Goal: Task Accomplishment & Management: Manage account settings

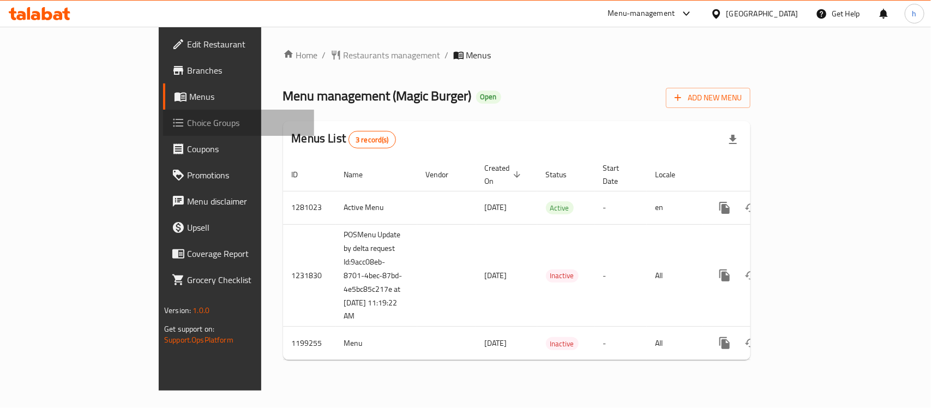
click at [187, 116] on span "Choice Groups" at bounding box center [246, 122] width 118 height 13
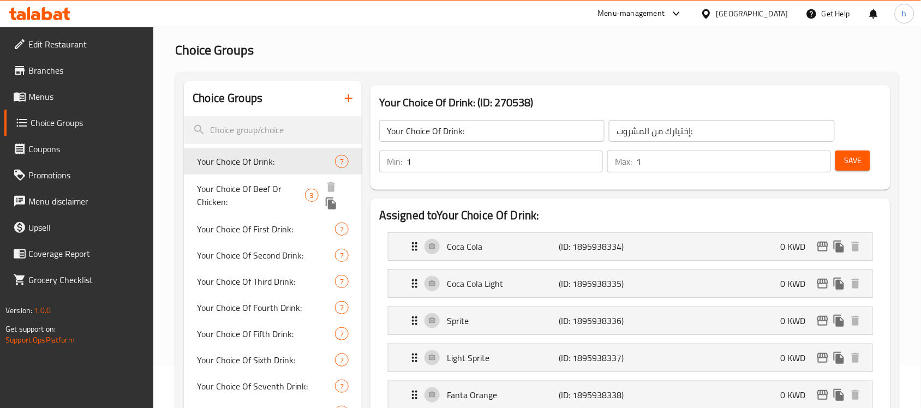
scroll to position [136, 0]
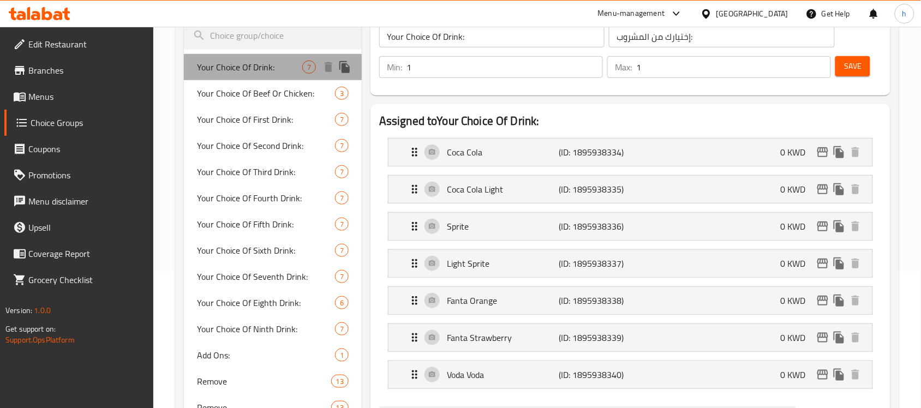
click at [269, 69] on span "Your Choice Of Drink:" at bounding box center [249, 67] width 105 height 13
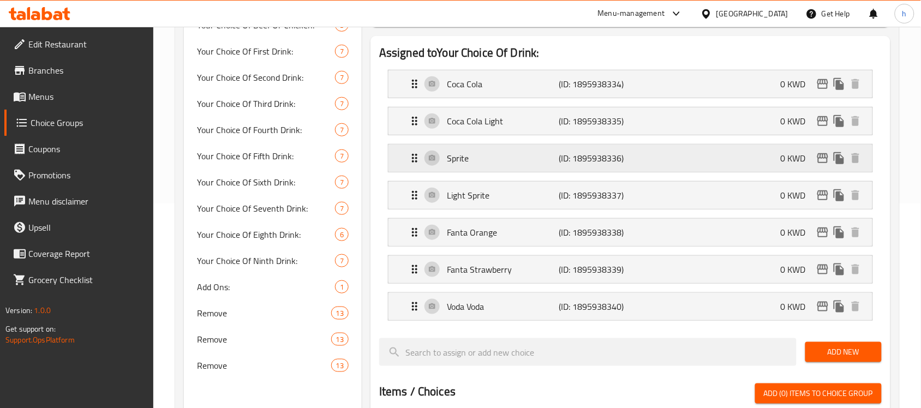
scroll to position [68, 0]
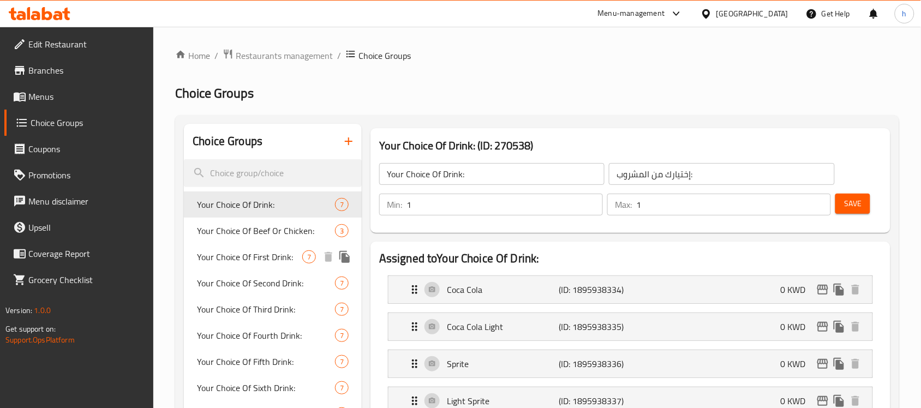
click at [253, 262] on span "Your Choice Of First Drink:" at bounding box center [249, 256] width 105 height 13
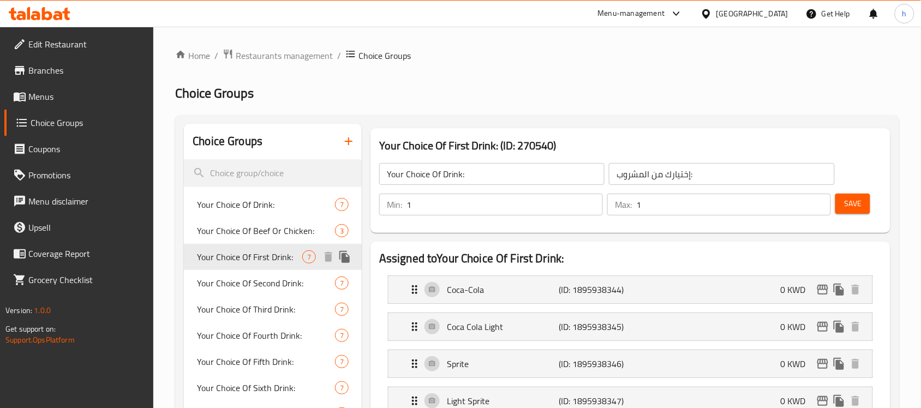
type input "Your Choice Of First Drink:"
type input "إختيارك من المشروب الأول:"
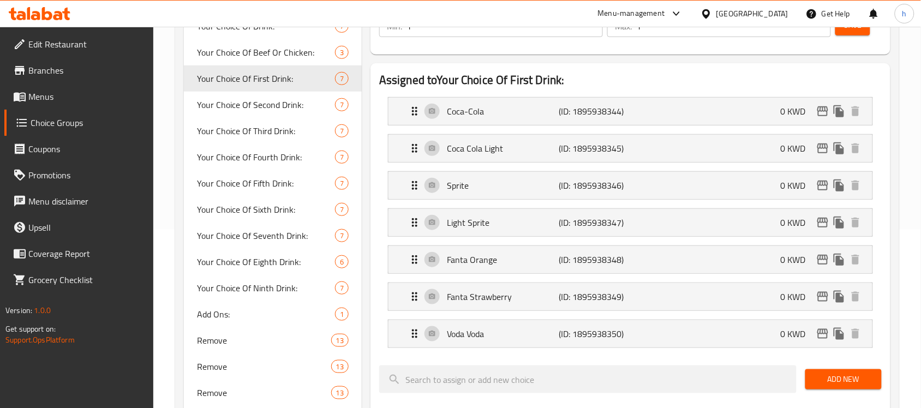
scroll to position [167, 0]
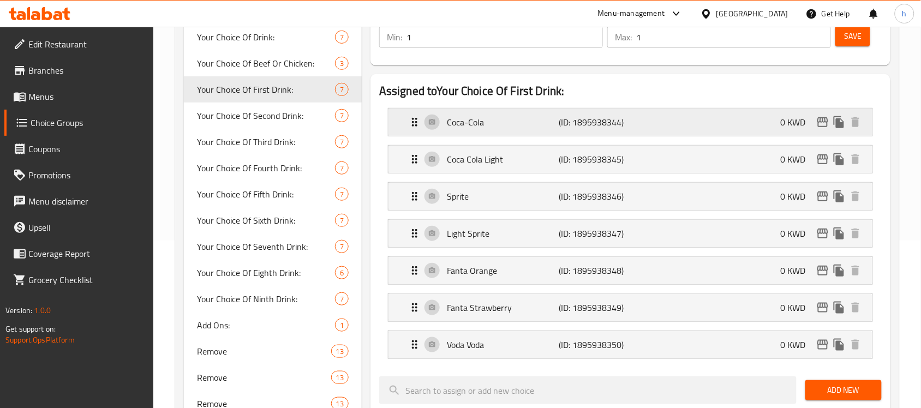
click at [412, 115] on div "Coca-Cola (ID: 1895938344) 0 KWD" at bounding box center [633, 122] width 451 height 27
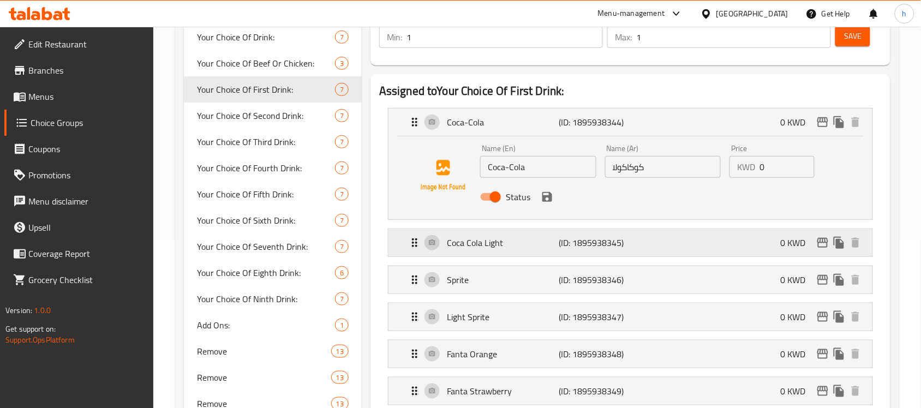
click at [415, 238] on icon "Expand" at bounding box center [414, 242] width 13 height 13
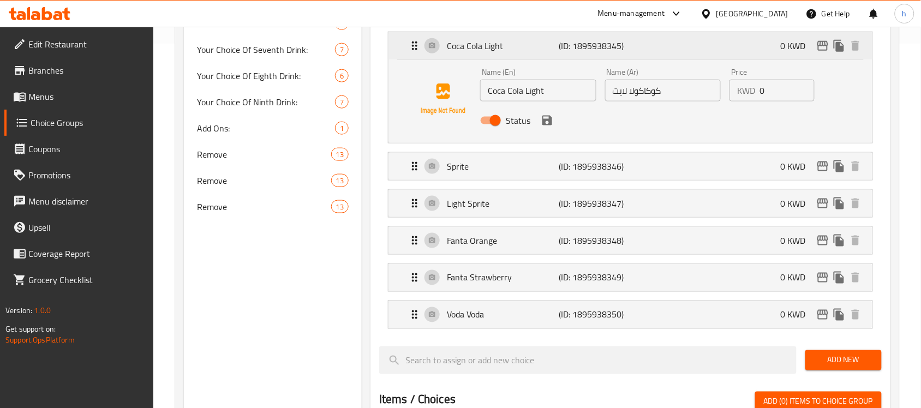
scroll to position [372, 0]
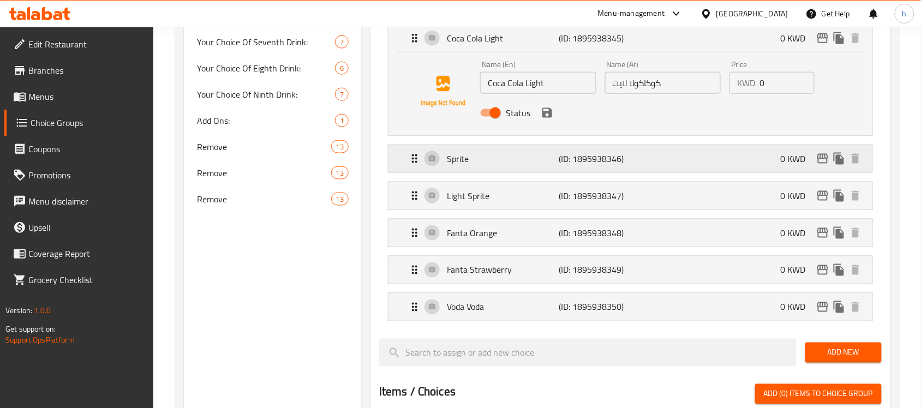
click at [410, 165] on icon "Expand" at bounding box center [414, 158] width 13 height 13
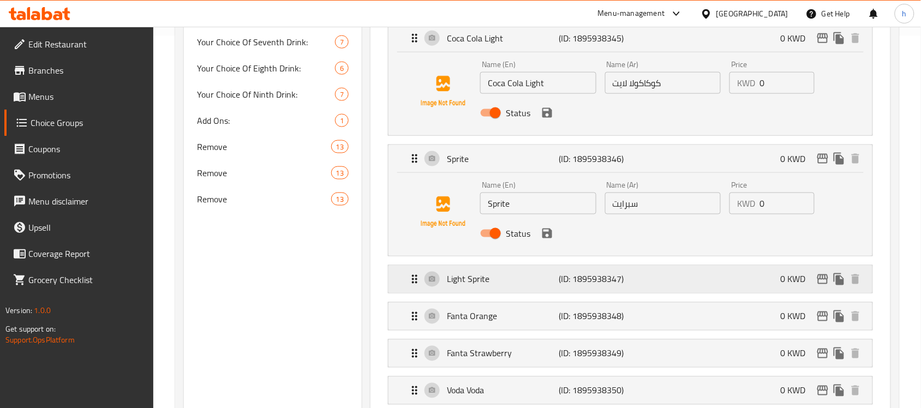
click at [416, 287] on div "Light Sprite (ID: 1895938347) 0 KWD" at bounding box center [633, 279] width 451 height 27
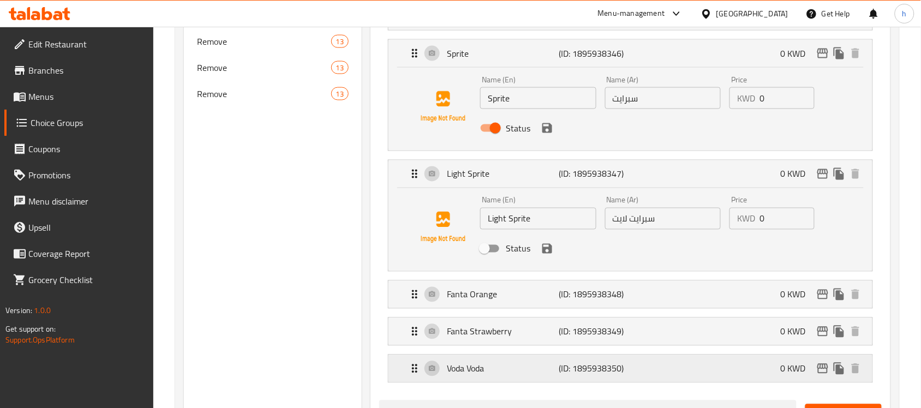
scroll to position [577, 0]
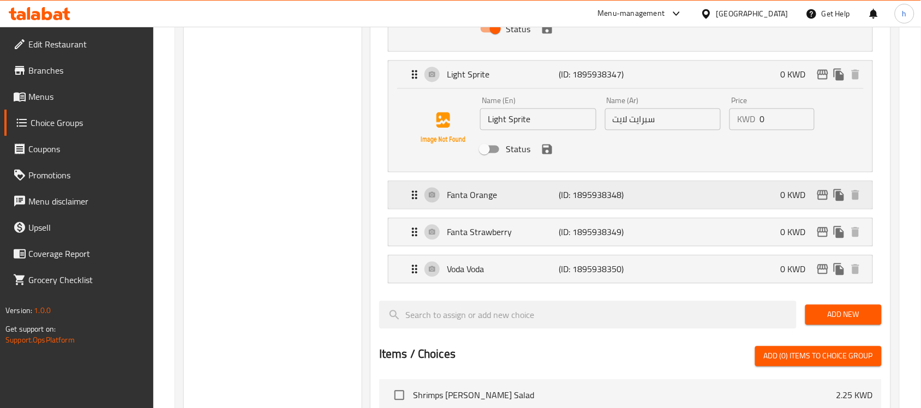
click at [412, 200] on icon "Expand" at bounding box center [414, 195] width 13 height 13
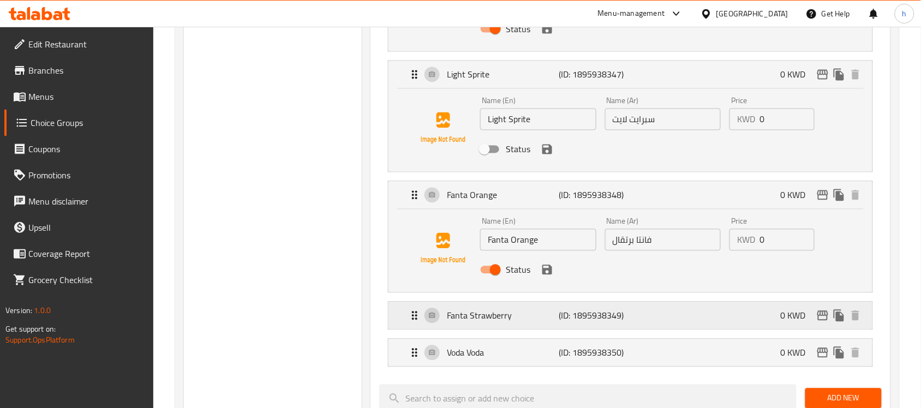
click at [412, 318] on icon "Expand" at bounding box center [414, 316] width 5 height 9
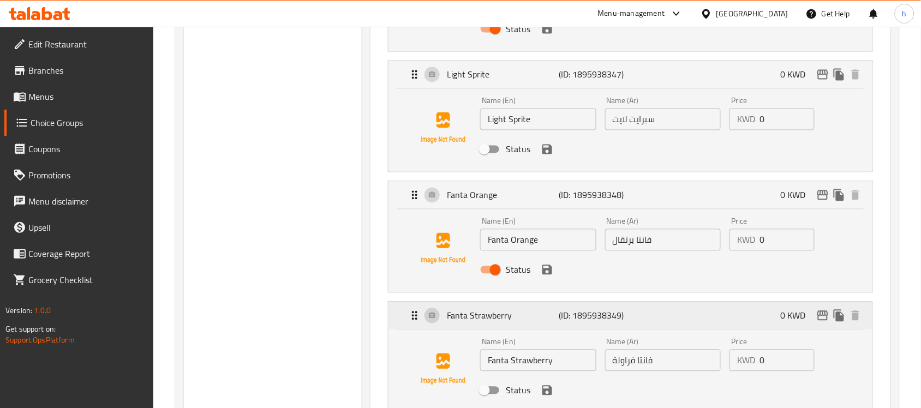
scroll to position [645, 0]
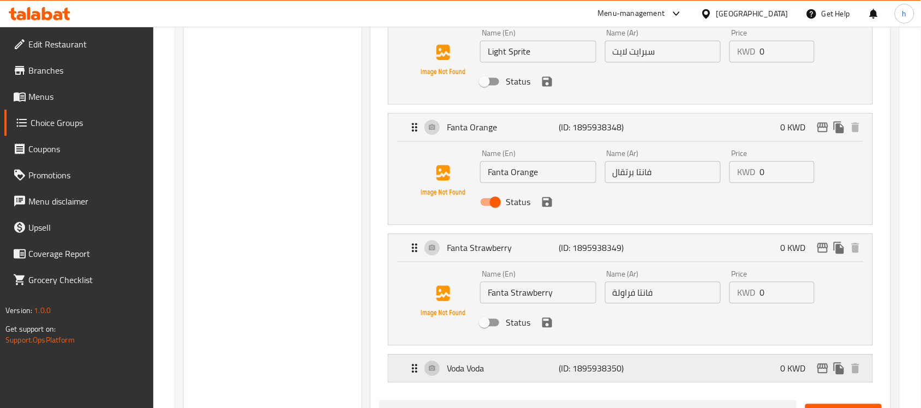
click at [415, 372] on icon "Expand" at bounding box center [414, 368] width 13 height 13
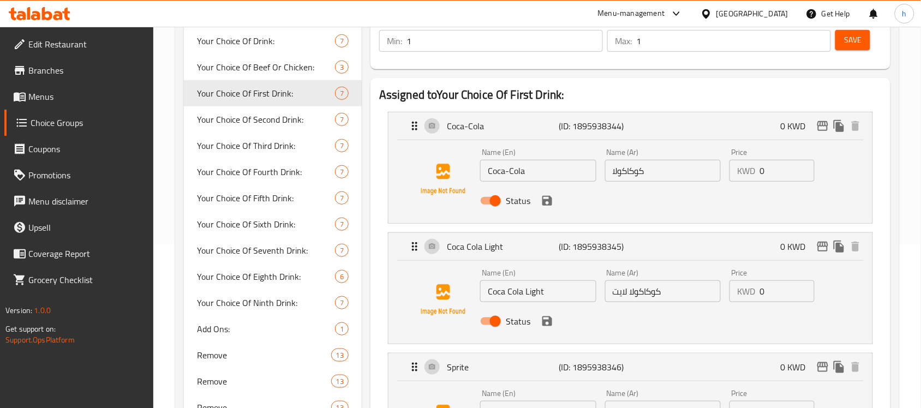
scroll to position [99, 0]
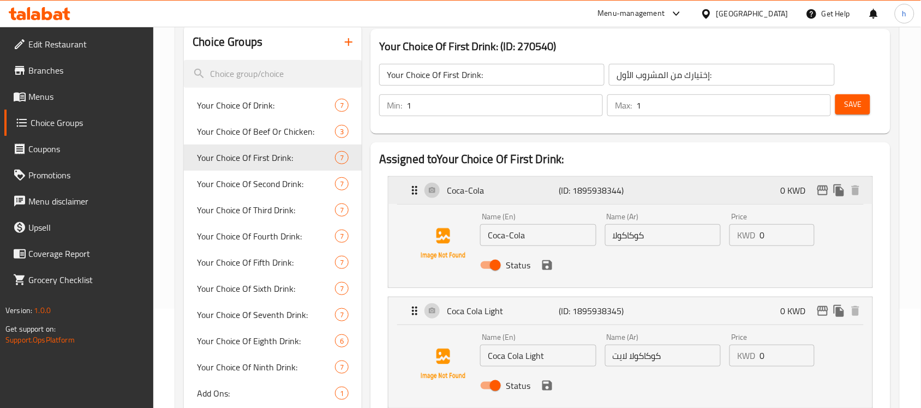
click at [415, 184] on icon "Expand" at bounding box center [414, 190] width 13 height 13
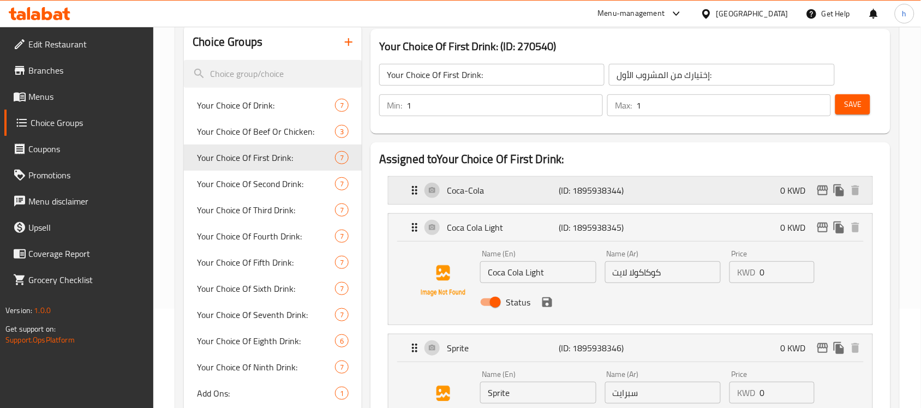
click at [417, 191] on icon "Expand" at bounding box center [414, 190] width 5 height 9
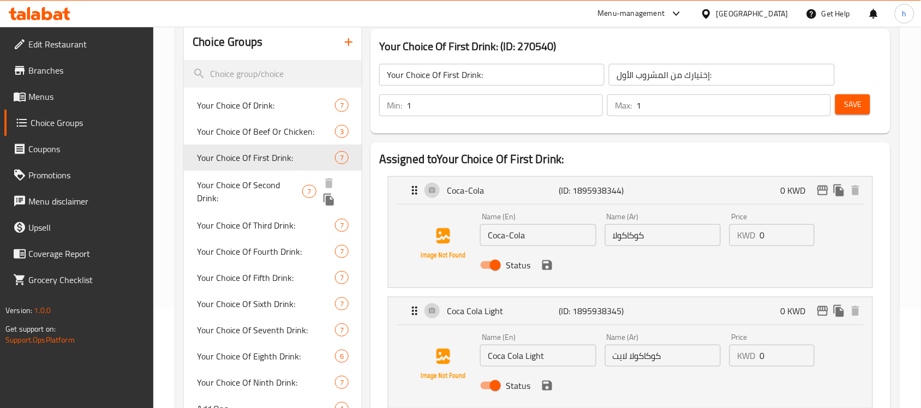
click at [257, 183] on span "Your Choice Of Second Drink:" at bounding box center [249, 191] width 105 height 26
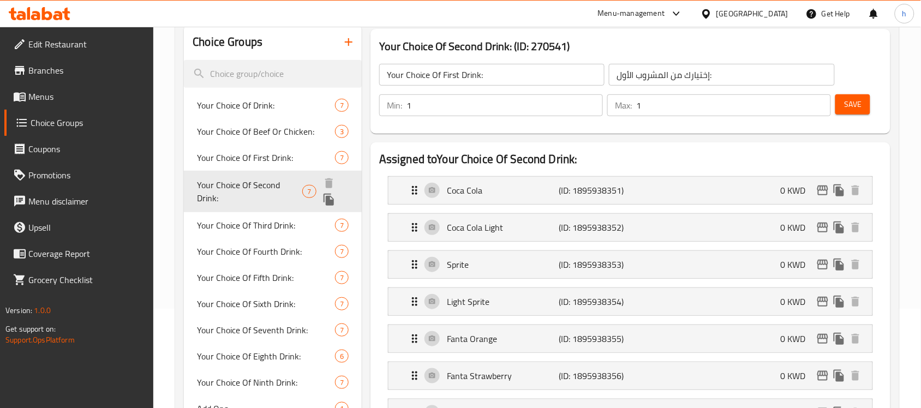
type input "Your Choice Of Second Drink:"
type input "إختيارك من المشروب الثاني:"
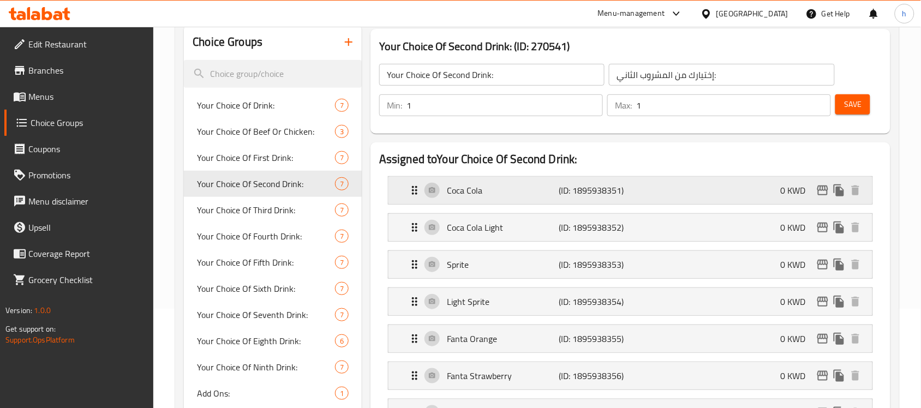
click at [415, 191] on icon "Expand" at bounding box center [414, 190] width 13 height 13
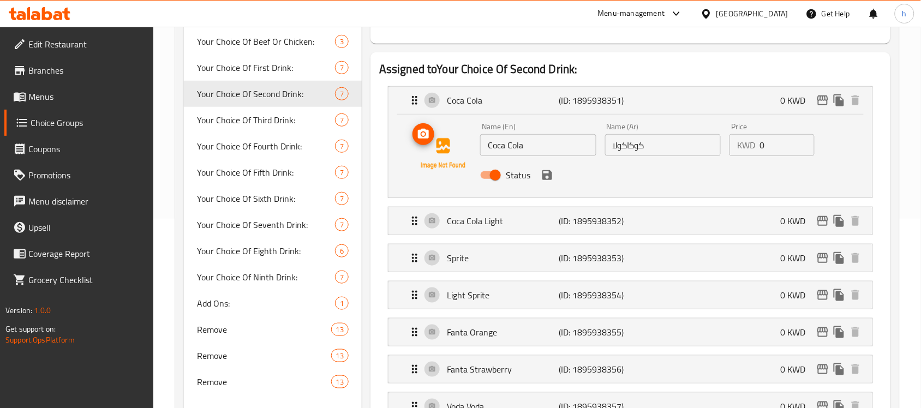
scroll to position [236, 0]
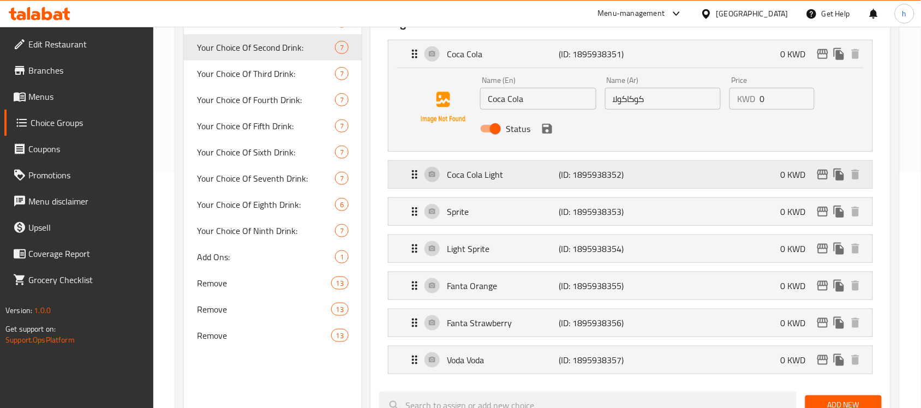
click at [412, 175] on icon "Expand" at bounding box center [414, 174] width 5 height 9
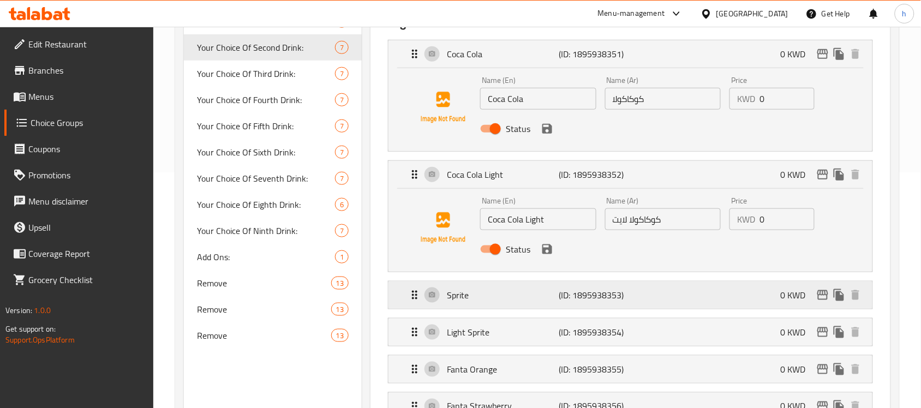
click at [416, 293] on icon "Expand" at bounding box center [414, 295] width 5 height 9
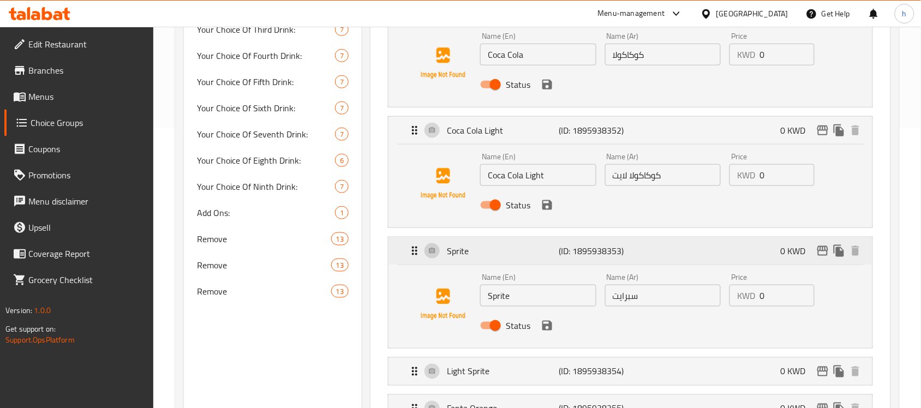
scroll to position [304, 0]
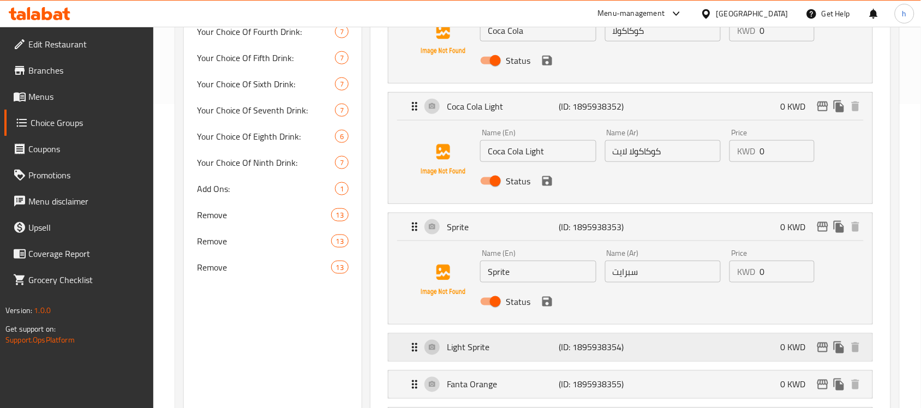
click at [417, 355] on div "Light Sprite (ID: 1895938354) 0 KWD" at bounding box center [633, 347] width 451 height 27
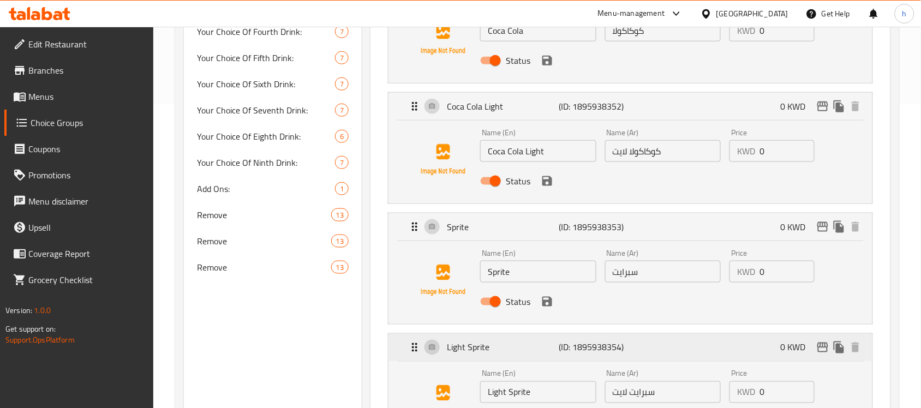
scroll to position [440, 0]
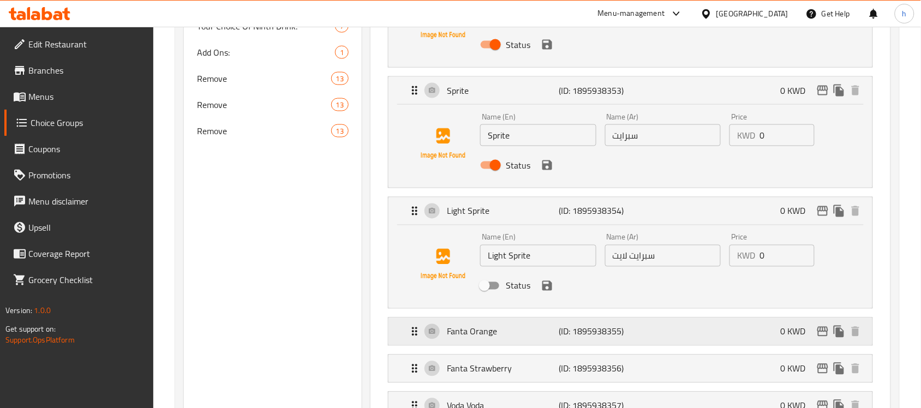
click at [415, 333] on icon "Expand" at bounding box center [414, 331] width 13 height 13
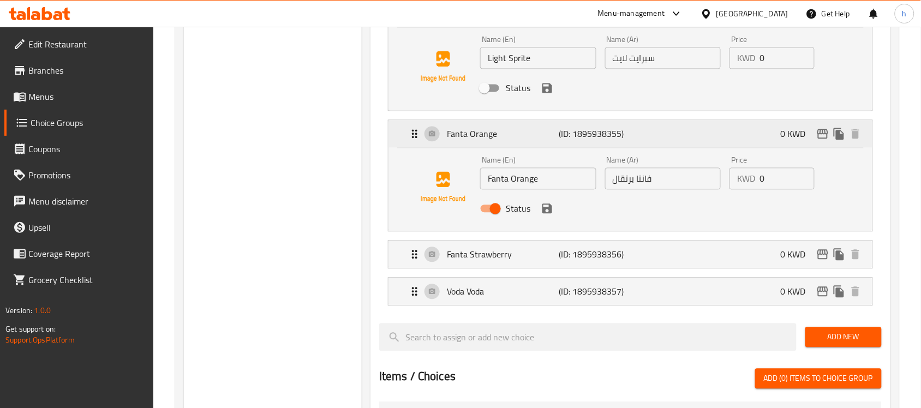
scroll to position [645, 0]
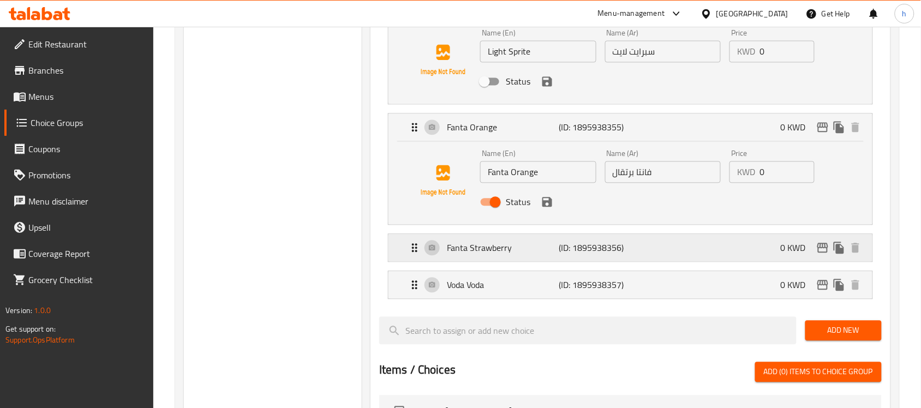
click at [412, 249] on icon "Expand" at bounding box center [414, 247] width 5 height 9
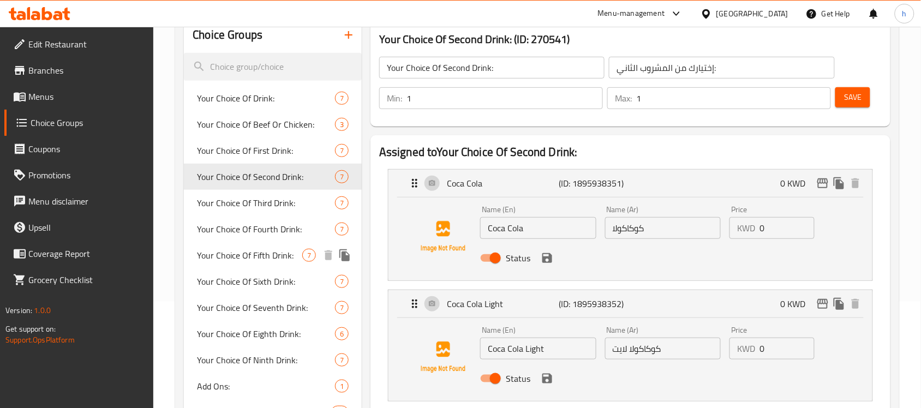
scroll to position [99, 0]
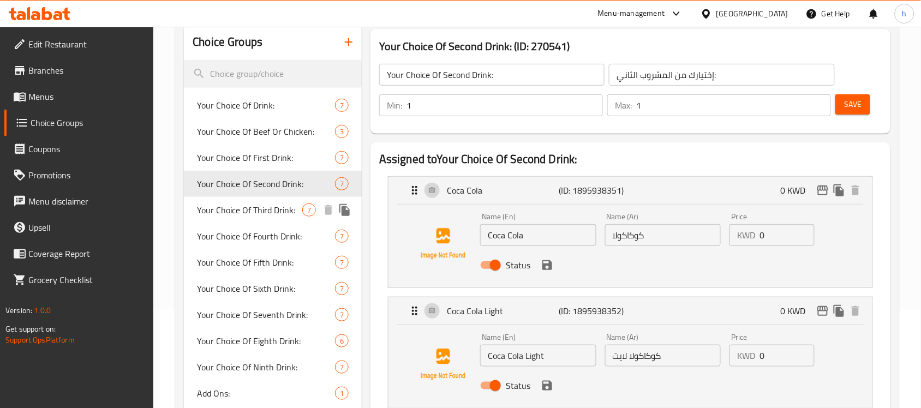
click at [238, 206] on span "Your Choice Of Third Drink:" at bounding box center [249, 209] width 105 height 13
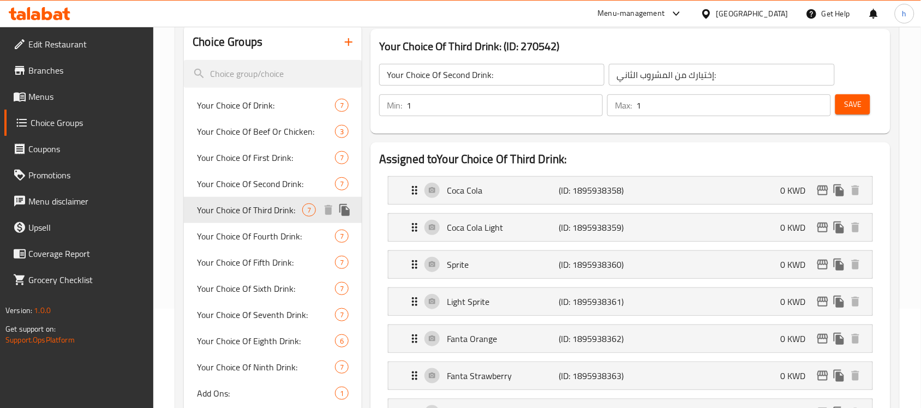
type input "Your Choice Of Third Drink:"
type input "إختيارك من المشروب الثالث:"
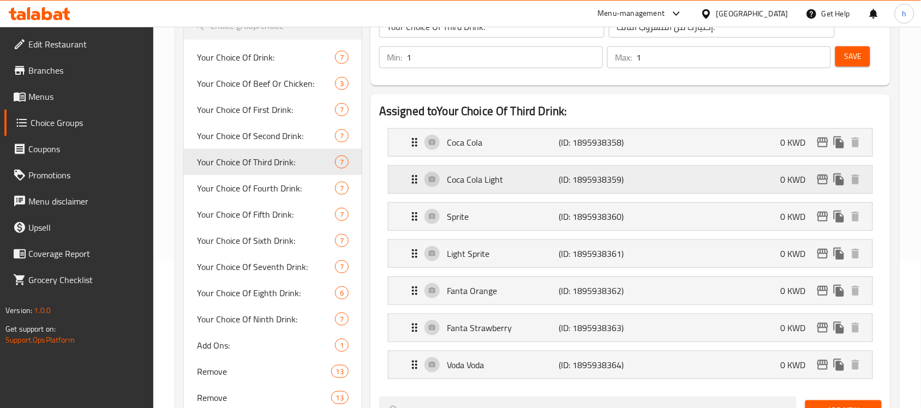
scroll to position [167, 0]
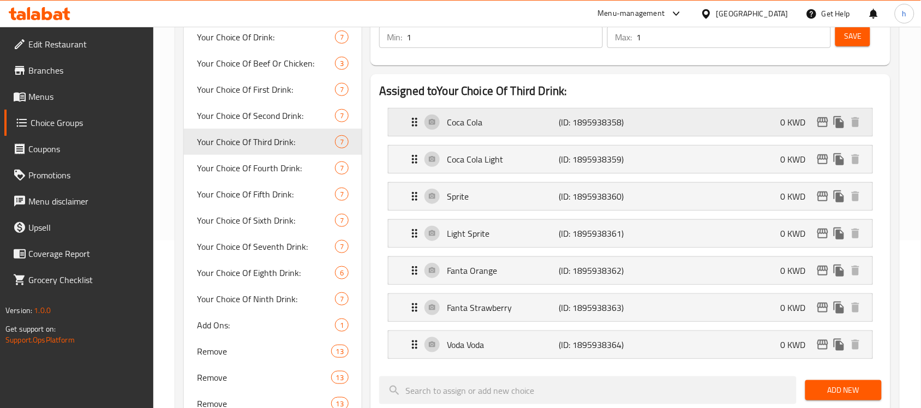
click at [412, 123] on icon "Expand" at bounding box center [414, 122] width 13 height 13
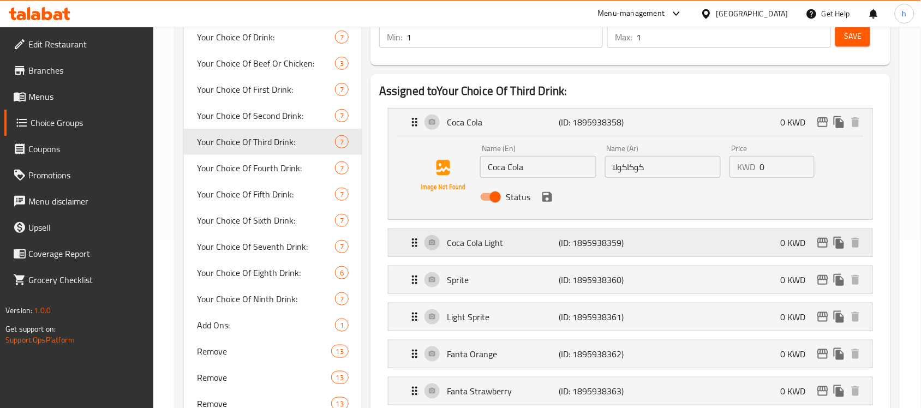
click at [415, 247] on icon "Expand" at bounding box center [414, 242] width 13 height 13
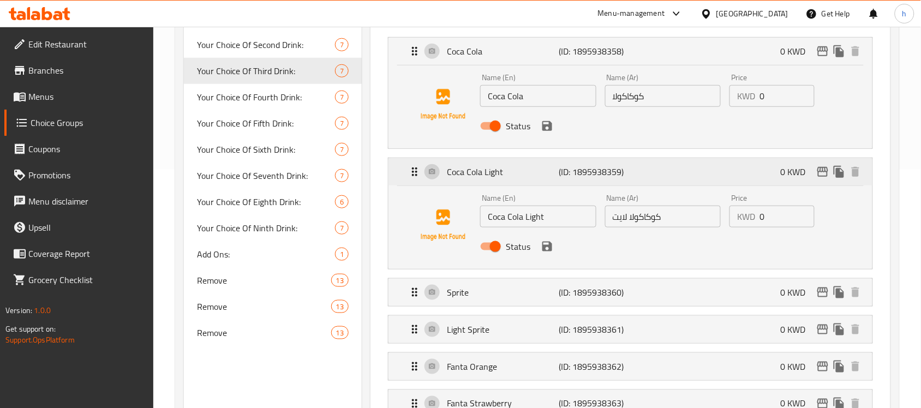
scroll to position [304, 0]
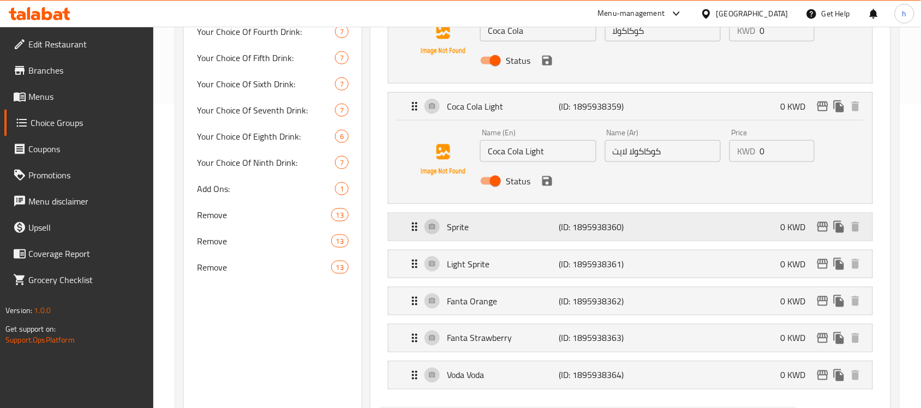
click at [416, 227] on icon "Expand" at bounding box center [414, 227] width 5 height 9
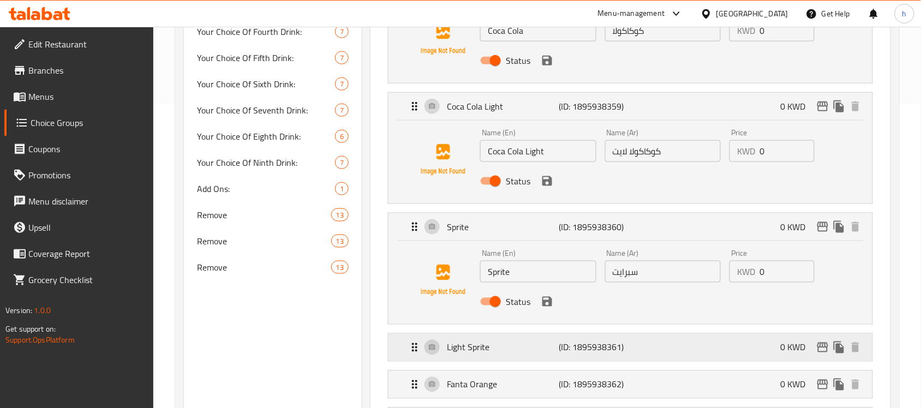
click at [414, 346] on icon "Expand" at bounding box center [414, 347] width 13 height 13
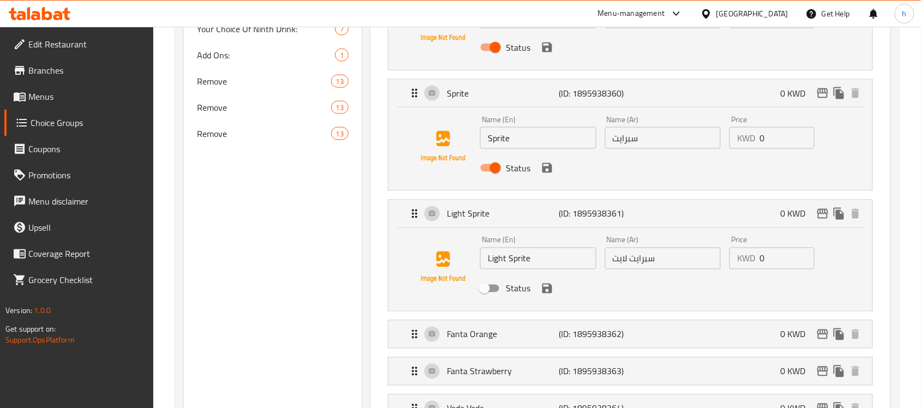
scroll to position [440, 0]
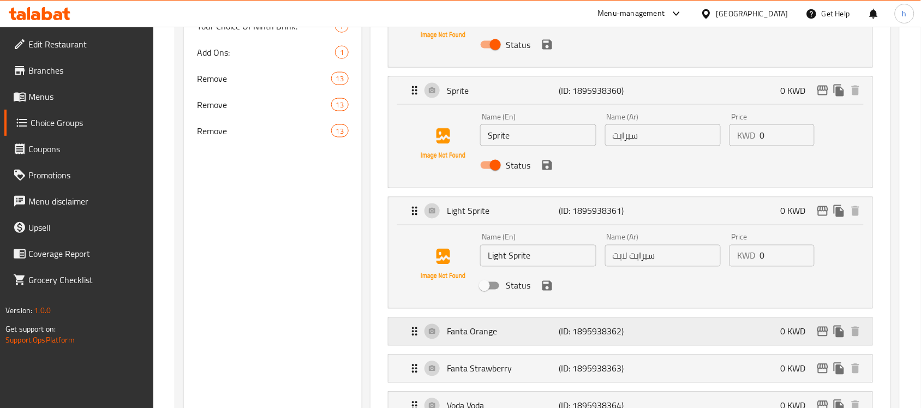
click at [412, 333] on icon "Expand" at bounding box center [414, 331] width 5 height 9
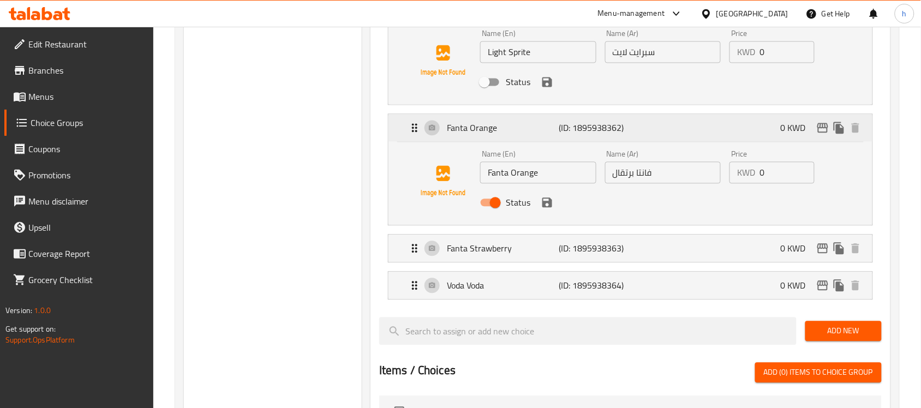
scroll to position [645, 0]
click at [416, 246] on icon "Expand" at bounding box center [414, 247] width 5 height 9
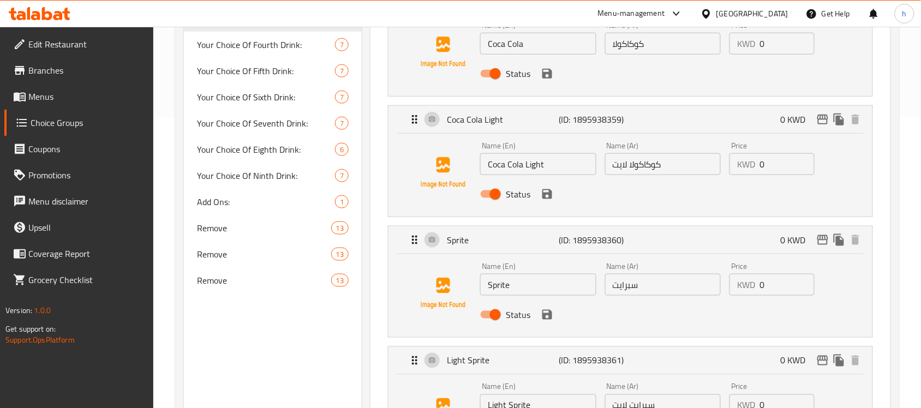
scroll to position [99, 0]
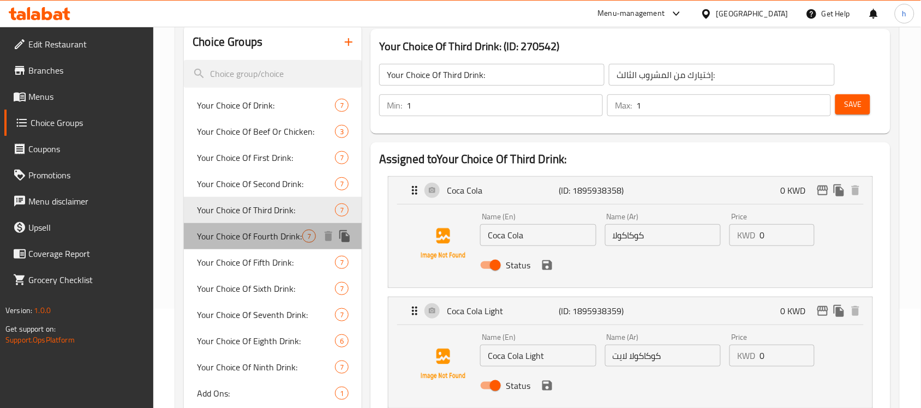
click at [238, 237] on span "Your Choice Of Fourth Drink:" at bounding box center [249, 236] width 105 height 13
type input "Your Choice Of Fourth Drink:"
type input "إختيارك من المشروب الرابع:"
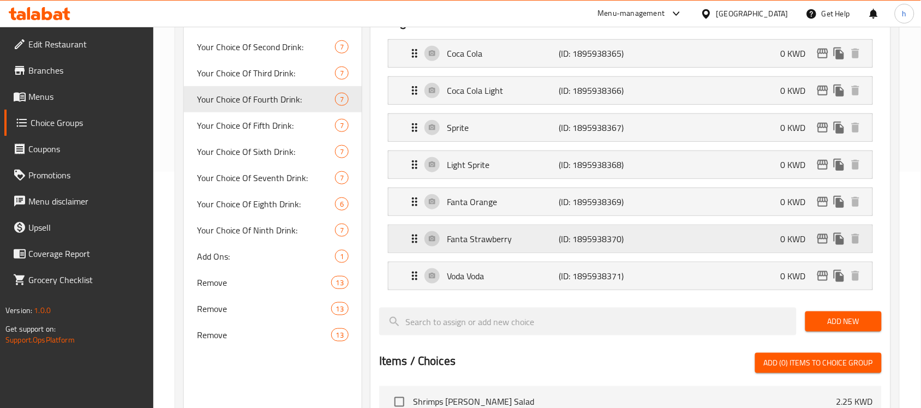
scroll to position [236, 0]
click at [412, 246] on icon "Expand" at bounding box center [414, 239] width 13 height 13
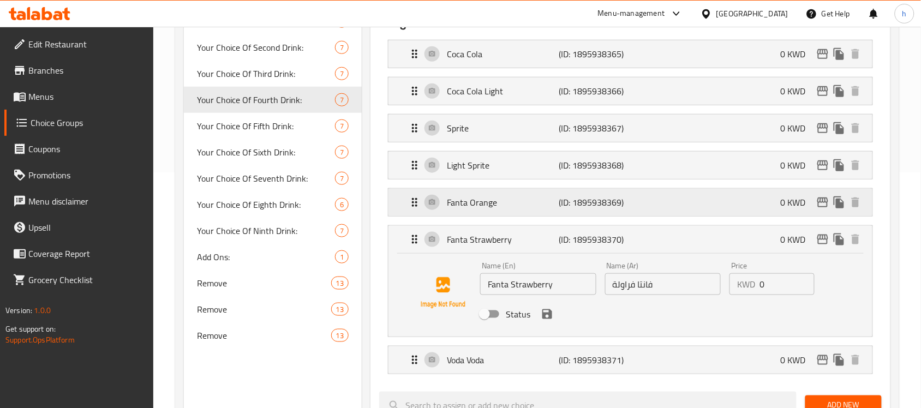
click at [418, 200] on icon "Expand" at bounding box center [414, 202] width 13 height 13
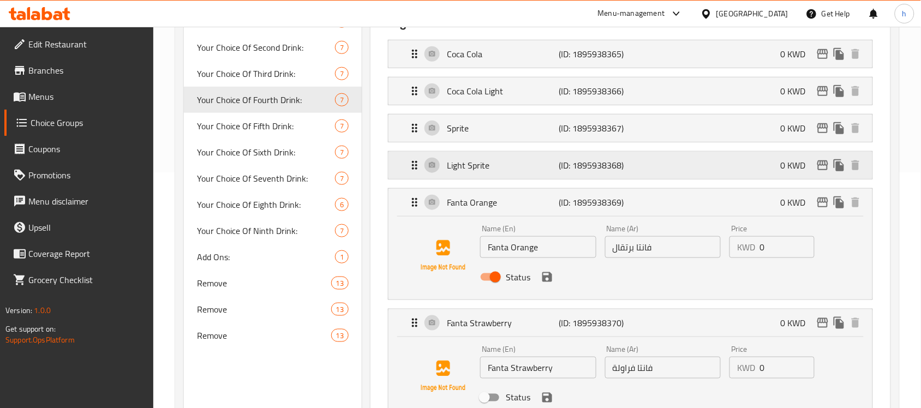
click at [415, 169] on icon "Expand" at bounding box center [414, 165] width 13 height 13
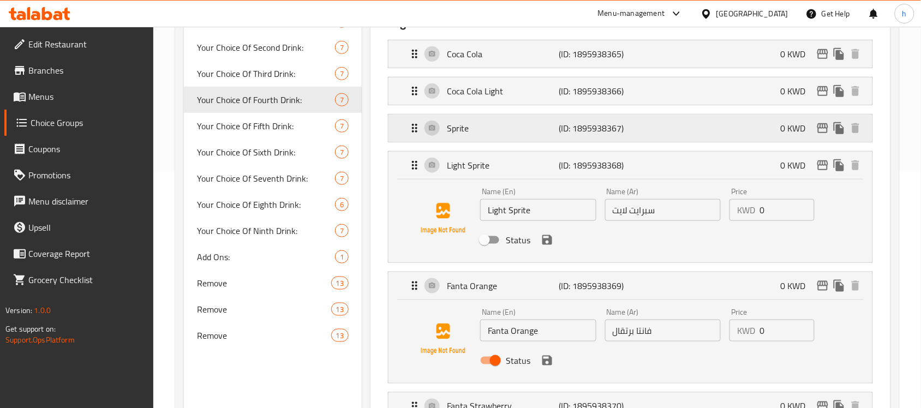
click at [417, 132] on icon "Expand" at bounding box center [414, 128] width 5 height 9
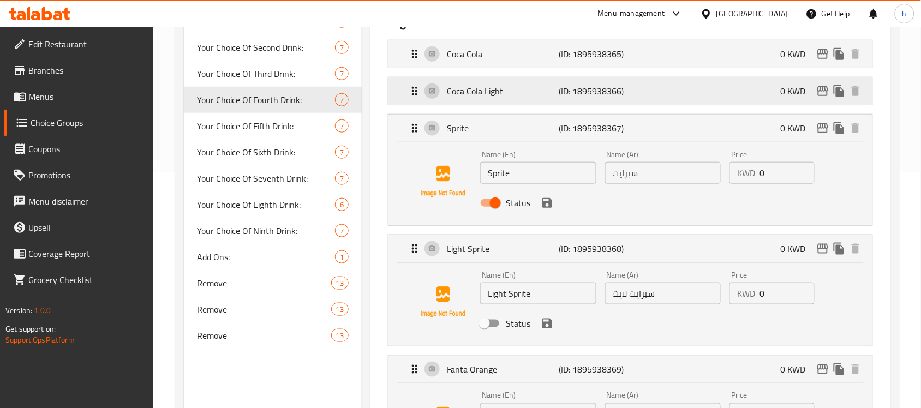
click at [412, 98] on div "Coca Cola Light (ID: 1895938366) 0 KWD" at bounding box center [633, 90] width 451 height 27
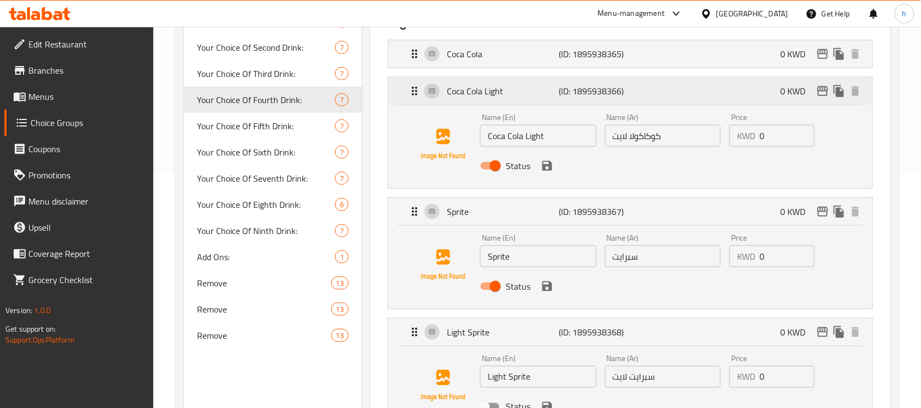
scroll to position [99, 0]
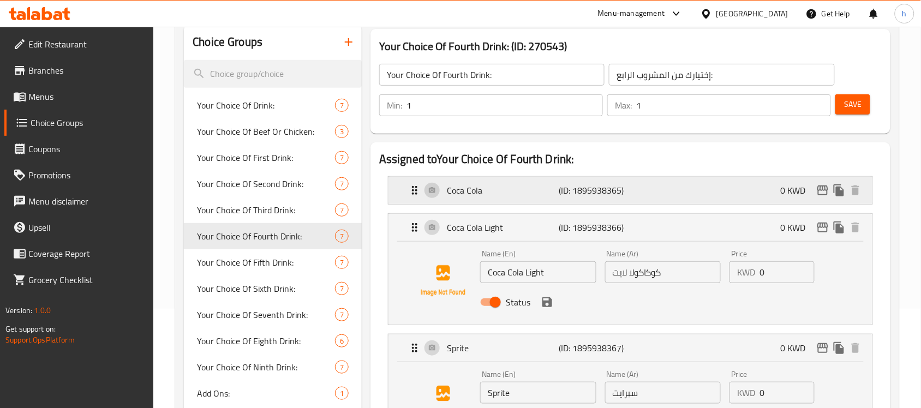
click at [415, 194] on icon "Expand" at bounding box center [414, 190] width 13 height 13
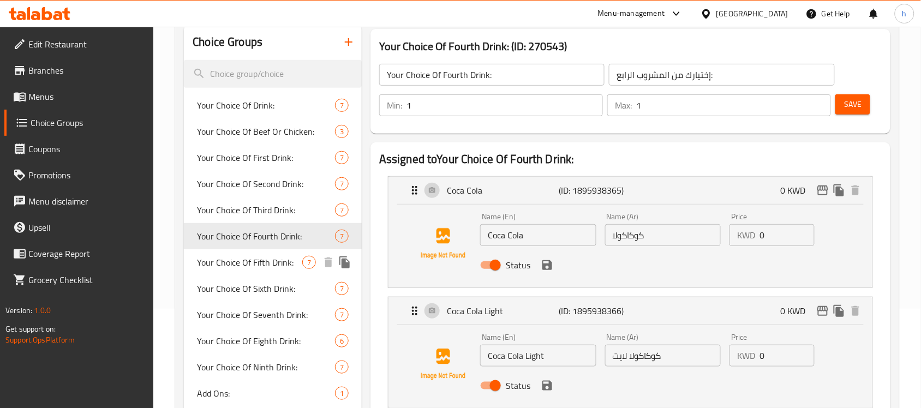
click at [258, 260] on span "Your Choice Of Fifth Drink:" at bounding box center [249, 262] width 105 height 13
type input "Your Choice Of Fifth Drink:"
type input "إختيارك من المشروب الخامس:"
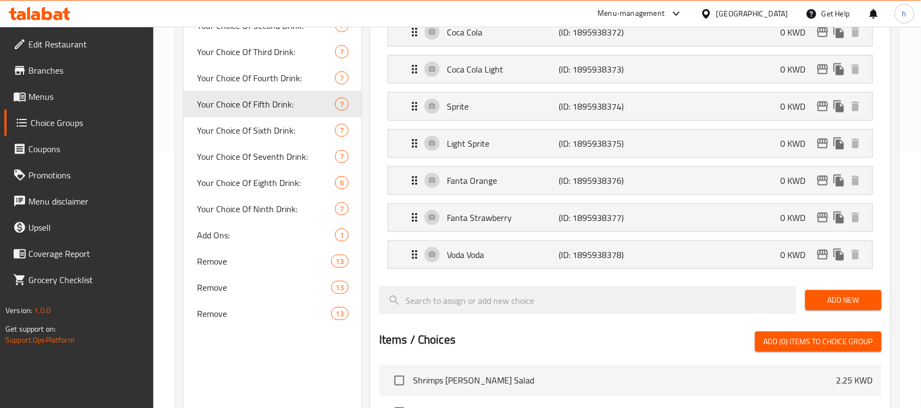
scroll to position [236, 0]
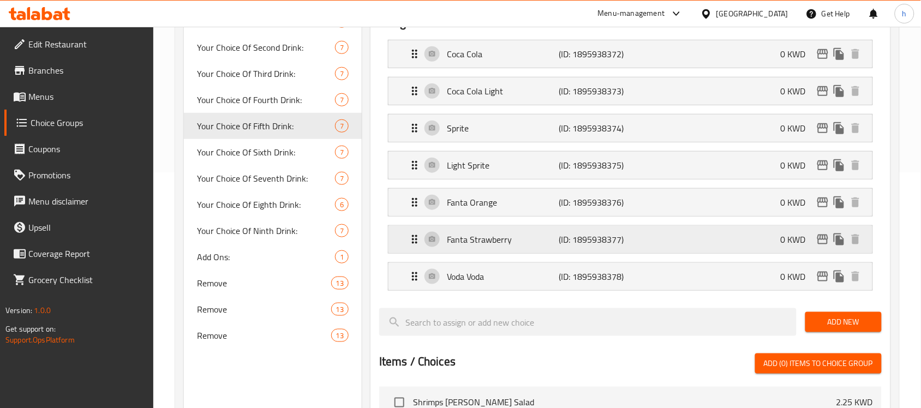
click at [418, 235] on icon "Expand" at bounding box center [414, 239] width 13 height 13
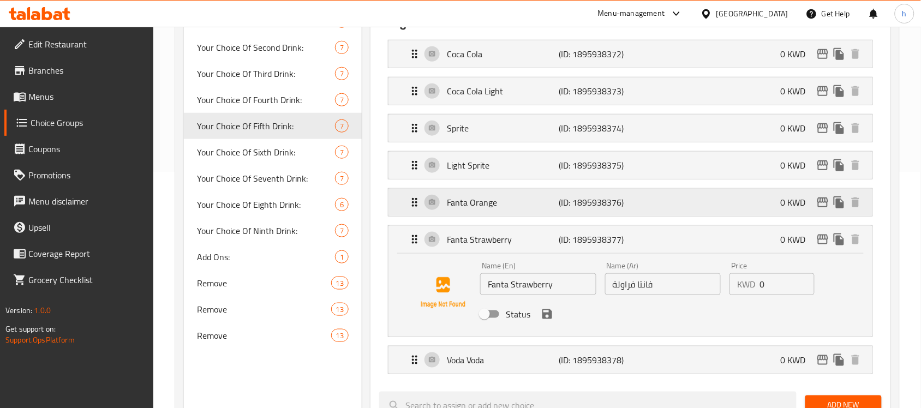
click at [406, 203] on div "Fanta Orange (ID: 1895938376) 0 KWD" at bounding box center [630, 202] width 484 height 27
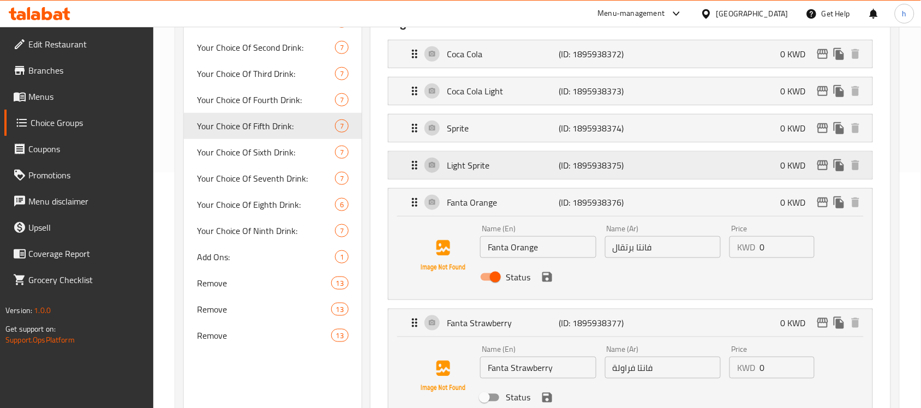
click at [412, 170] on icon "Expand" at bounding box center [414, 165] width 13 height 13
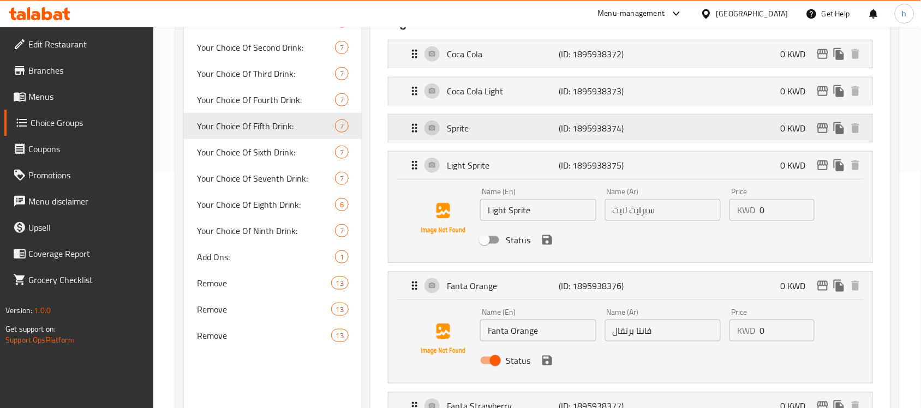
click at [413, 129] on icon "Expand" at bounding box center [414, 128] width 5 height 9
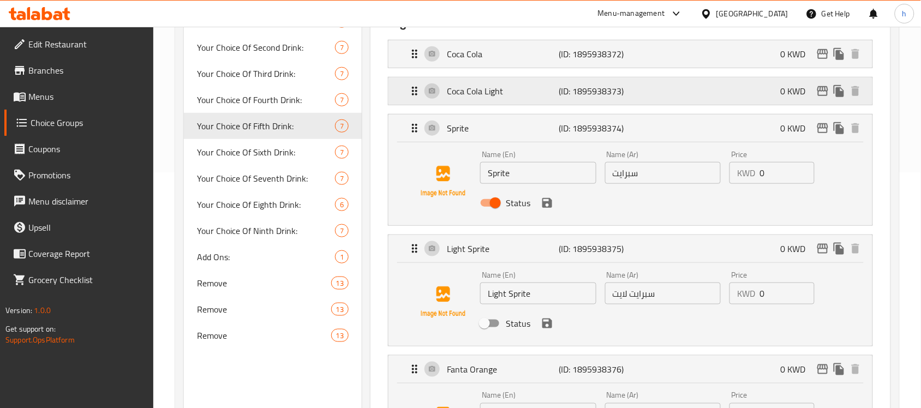
click at [412, 85] on icon "Expand" at bounding box center [414, 91] width 13 height 13
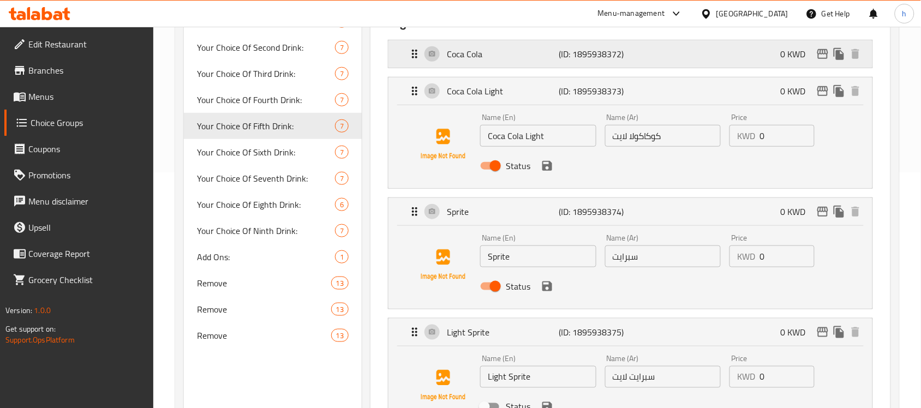
click at [412, 57] on icon "Expand" at bounding box center [414, 54] width 5 height 9
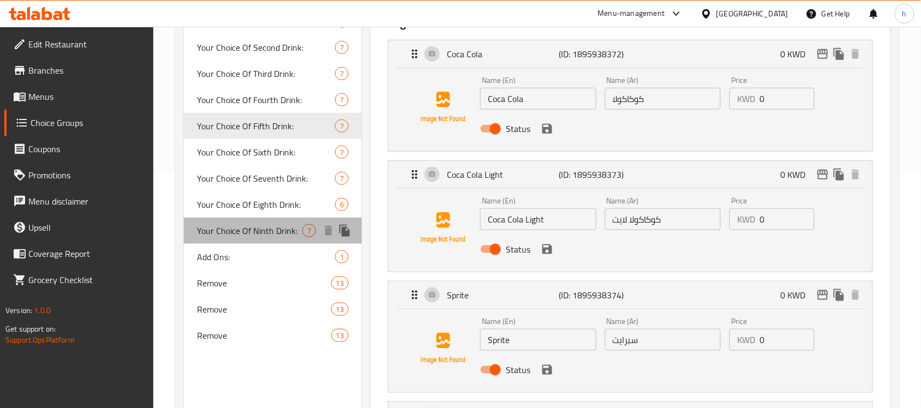
click at [238, 224] on span "Your Choice Of Ninth Drink:" at bounding box center [249, 230] width 105 height 13
type input "Your Choice Of Ninth Drink:"
type input "إختيارك من المشروب التاسع:"
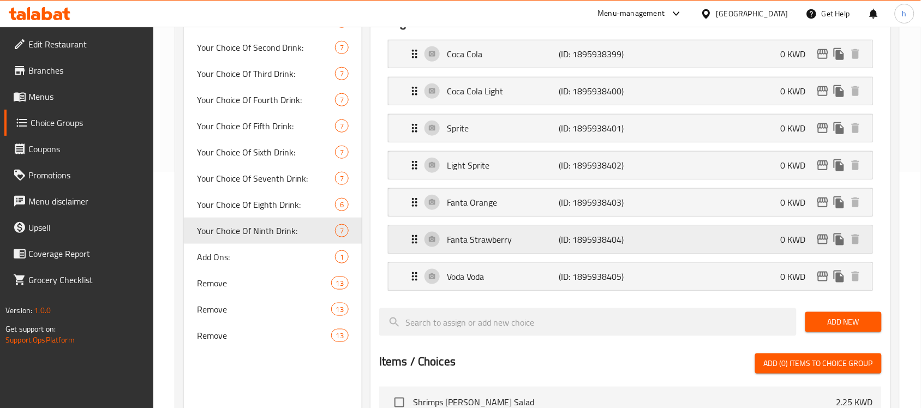
click at [416, 244] on icon "Expand" at bounding box center [414, 239] width 5 height 9
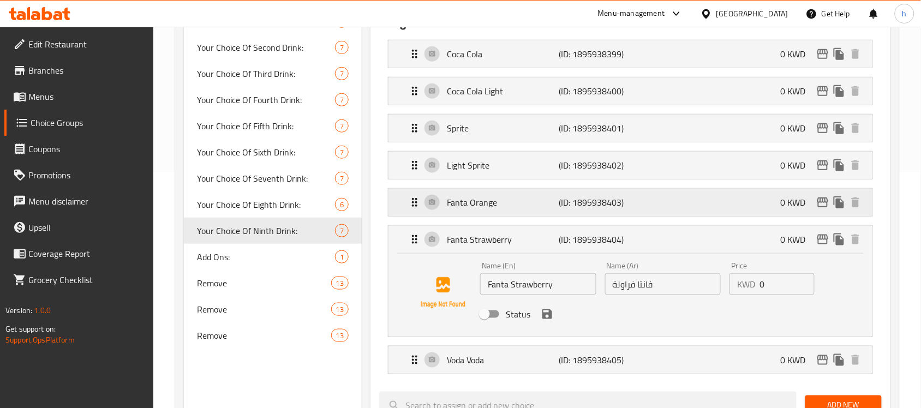
click at [410, 198] on icon "Expand" at bounding box center [414, 202] width 13 height 13
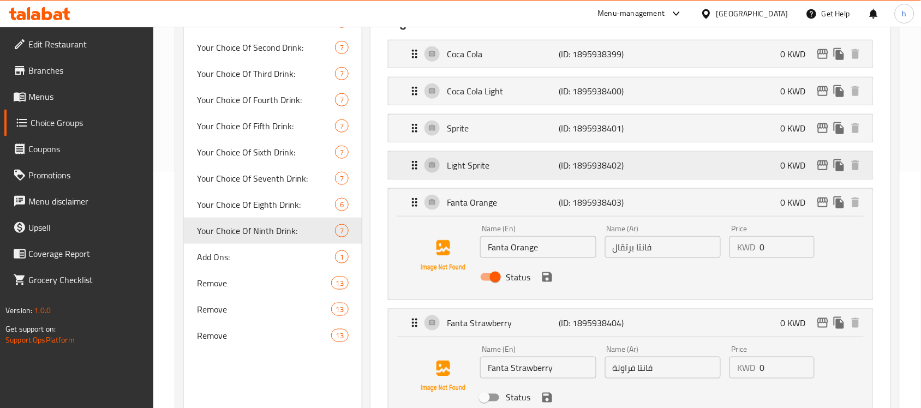
click at [415, 161] on icon "Expand" at bounding box center [414, 165] width 13 height 13
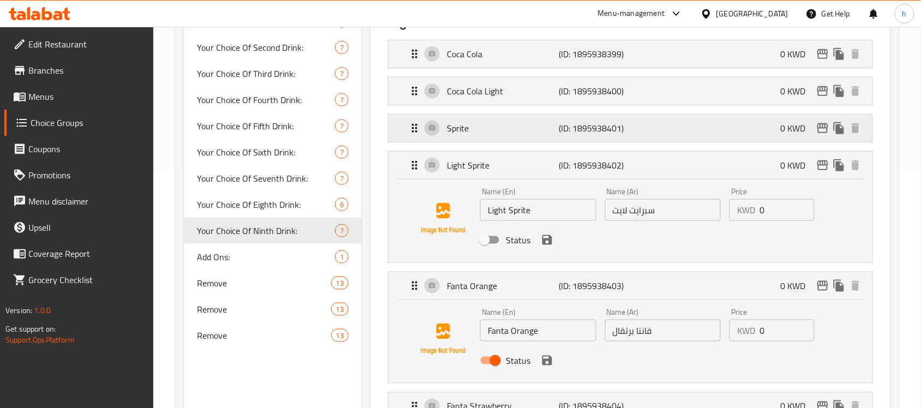
click at [415, 129] on icon "Expand" at bounding box center [414, 128] width 13 height 13
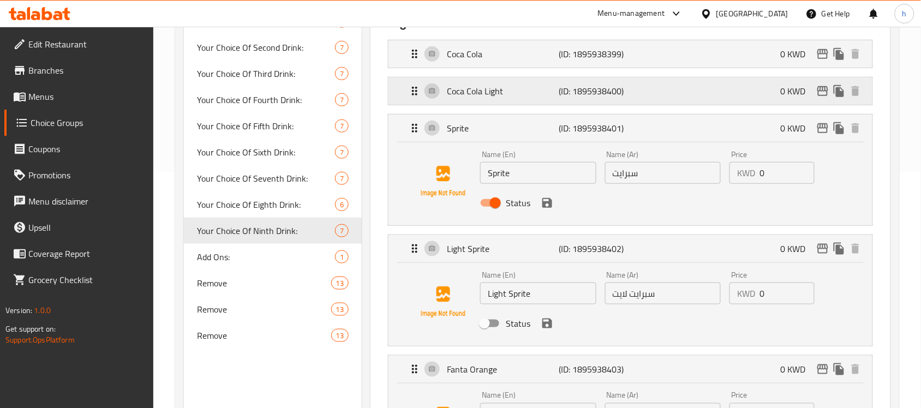
click at [407, 97] on div "Coca Cola Light (ID: 1895938400) 0 KWD" at bounding box center [630, 90] width 484 height 27
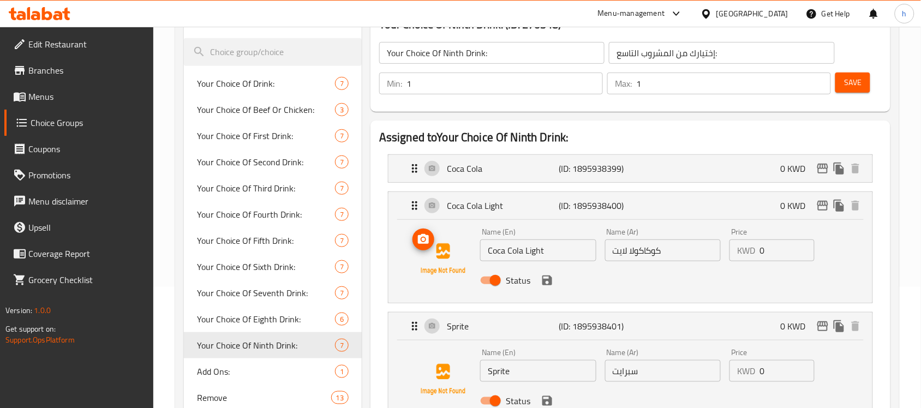
scroll to position [99, 0]
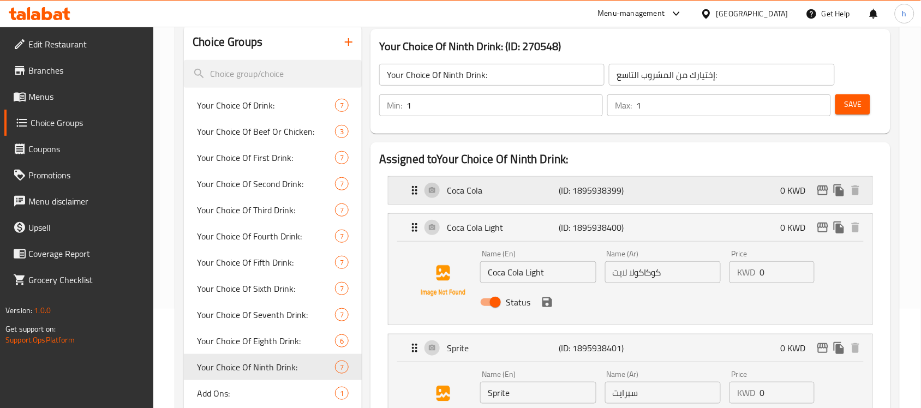
click at [412, 191] on icon "Expand" at bounding box center [414, 190] width 13 height 13
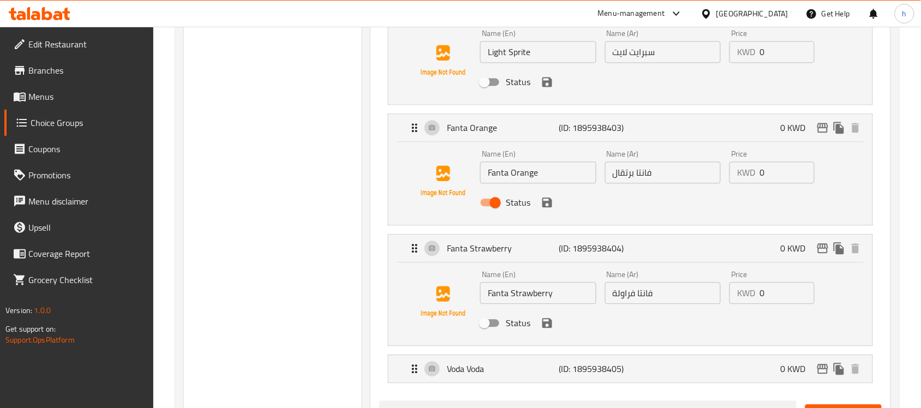
scroll to position [645, 0]
